Goal: Find specific page/section: Find specific page/section

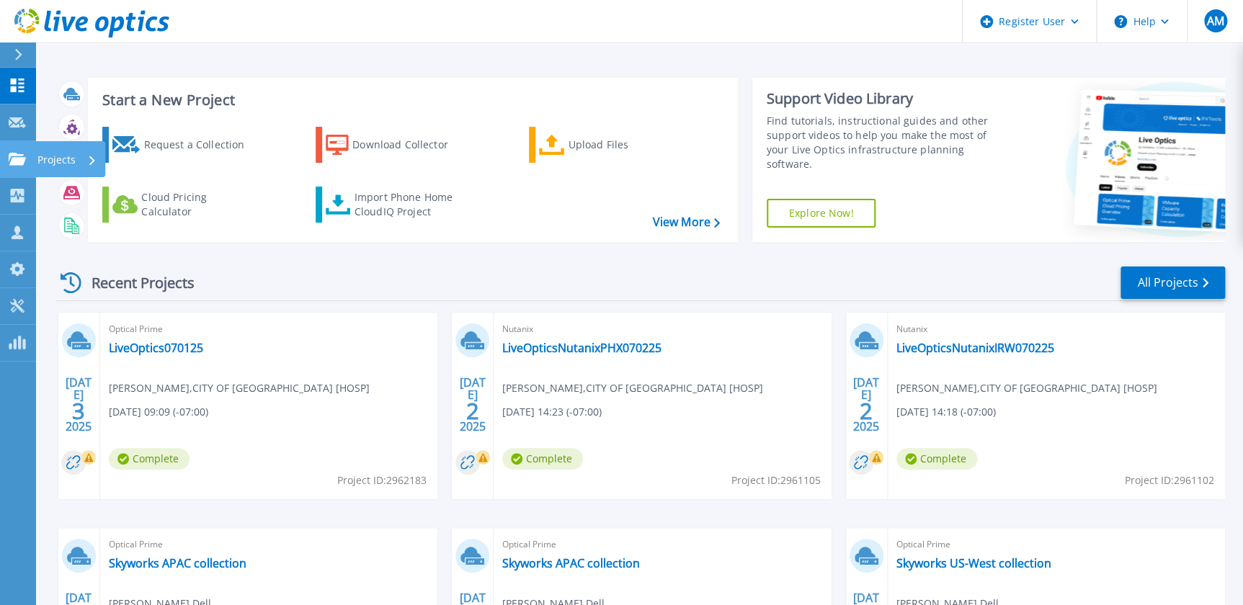
click at [12, 146] on link "Projects Projects" at bounding box center [18, 159] width 36 height 37
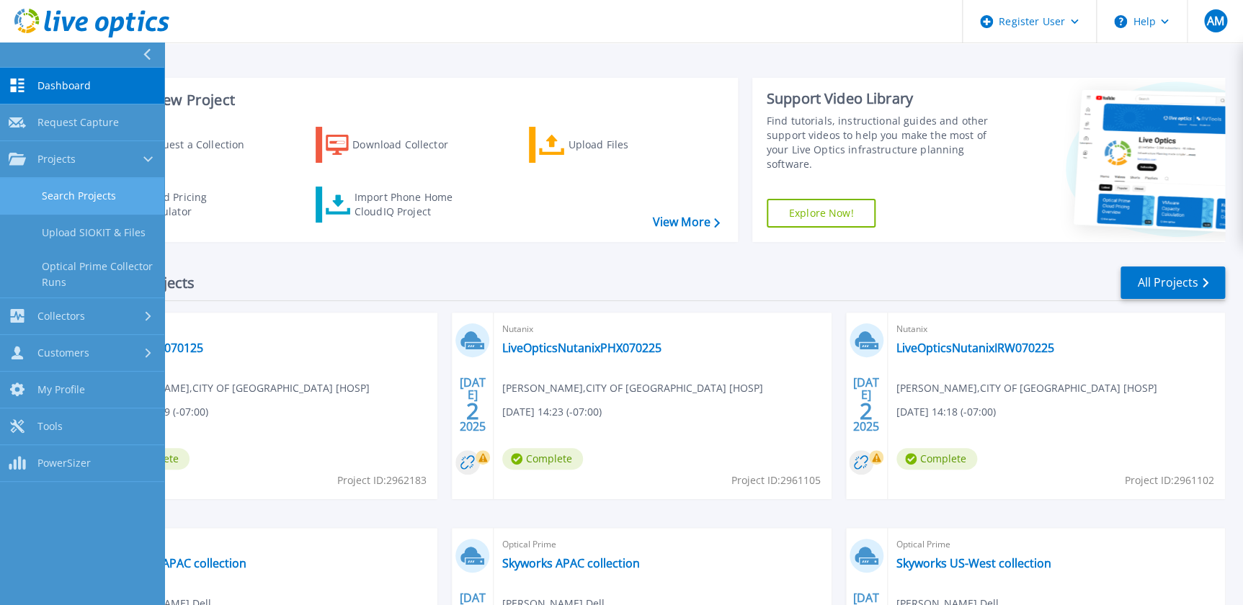
click at [51, 199] on link "Search Projects" at bounding box center [82, 196] width 164 height 37
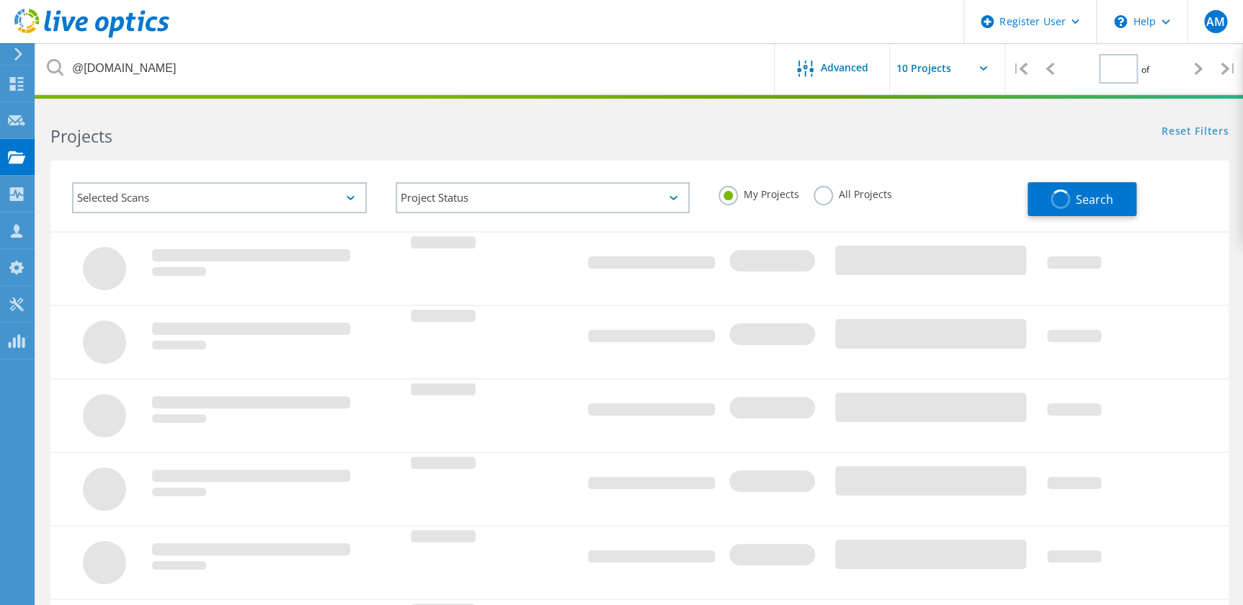
type input "1"
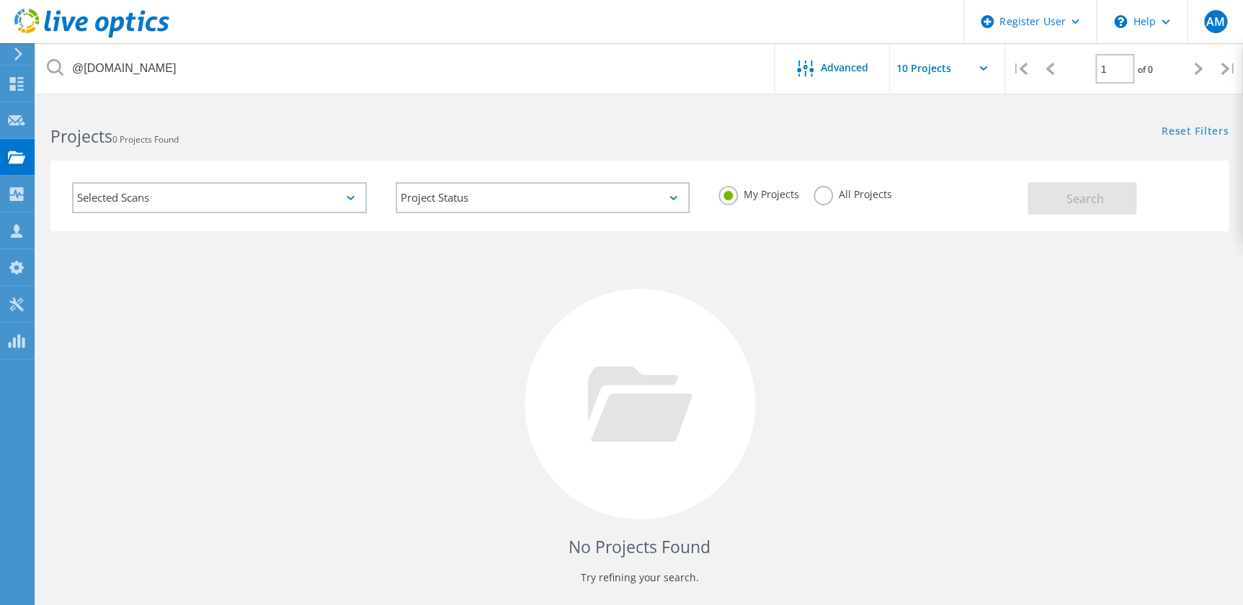
click at [832, 190] on label "All Projects" at bounding box center [852, 193] width 79 height 14
click at [0, 0] on input "All Projects" at bounding box center [0, 0] width 0 height 0
click at [1083, 192] on span "Search" at bounding box center [1084, 199] width 37 height 16
